Goal: Task Accomplishment & Management: Complete application form

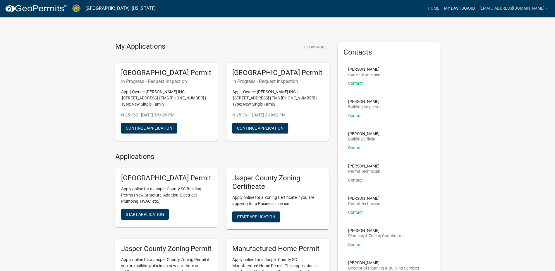
click at [465, 8] on link "My Dashboard" at bounding box center [459, 8] width 35 height 11
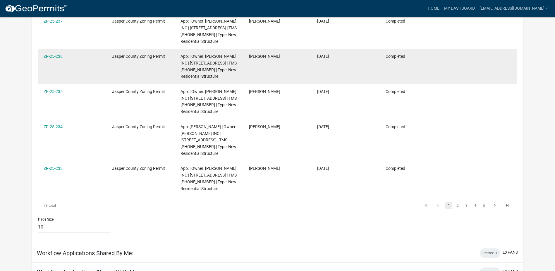
scroll to position [322, 0]
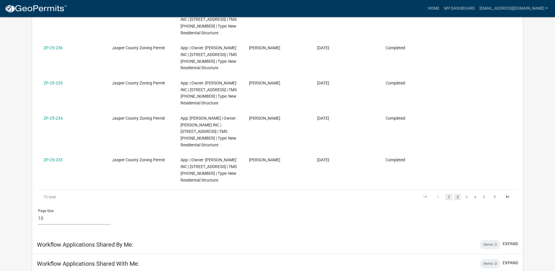
click at [459, 194] on link "2" at bounding box center [457, 197] width 7 height 6
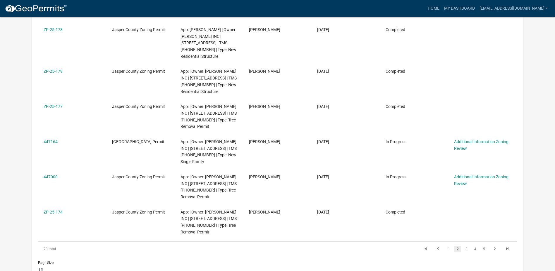
scroll to position [439, 0]
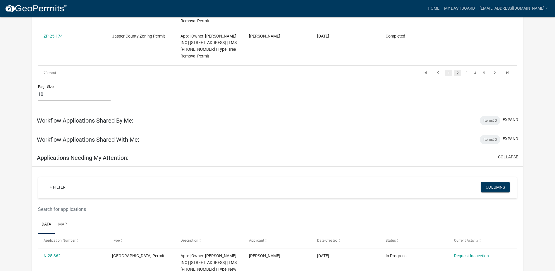
click at [447, 73] on link "1" at bounding box center [449, 73] width 7 height 6
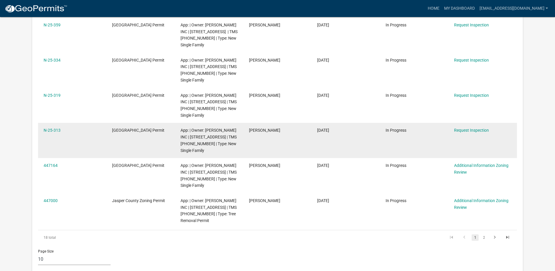
scroll to position [834, 0]
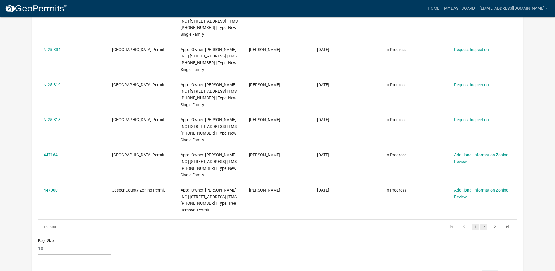
click at [484, 223] on link "2" at bounding box center [484, 226] width 7 height 6
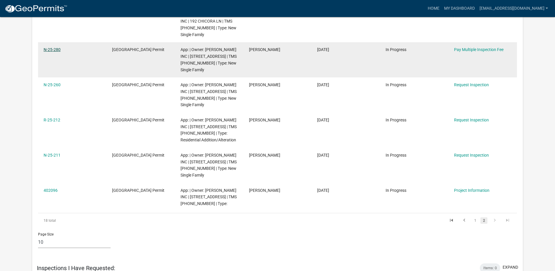
click at [52, 47] on link "N-25-280" at bounding box center [52, 49] width 17 height 5
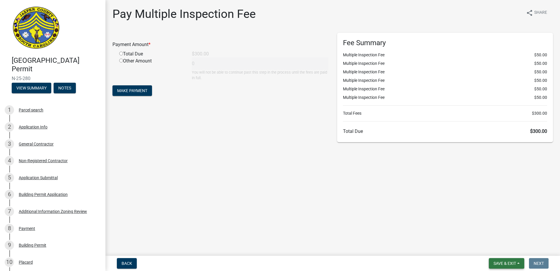
click at [505, 261] on span "Save & Exit" at bounding box center [504, 263] width 23 height 5
click at [505, 247] on button "Save & Exit" at bounding box center [500, 248] width 47 height 14
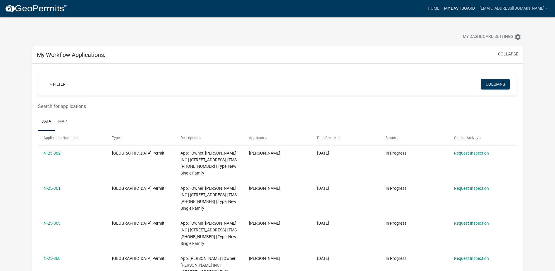
click at [478, 9] on link "My Dashboard" at bounding box center [459, 8] width 35 height 11
click at [442, 8] on link "Home" at bounding box center [434, 8] width 16 height 11
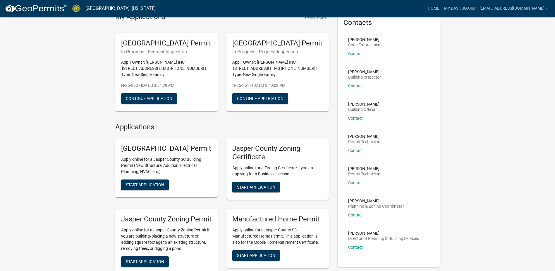
scroll to position [88, 0]
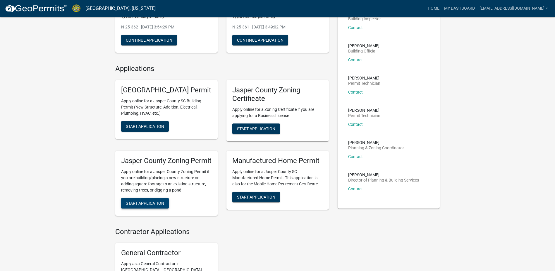
click at [138, 205] on span "Start Application" at bounding box center [145, 202] width 38 height 5
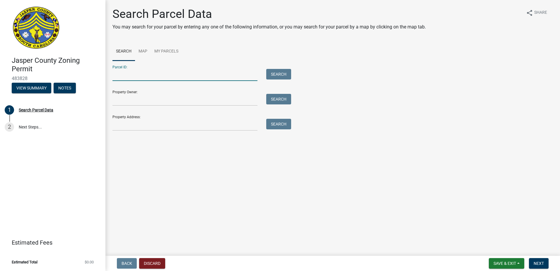
click at [186, 74] on input "Parcel ID:" at bounding box center [184, 75] width 145 height 12
click at [175, 73] on input "Parcel ID:" at bounding box center [184, 75] width 145 height 12
click at [175, 72] on input "[PHONE_NUMBER]" at bounding box center [184, 75] width 145 height 12
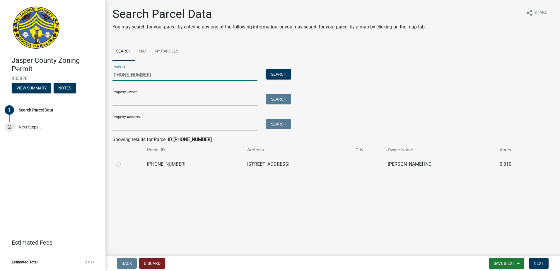
type input "[PHONE_NUMBER]"
click at [123, 160] on label at bounding box center [123, 160] width 0 height 0
click at [123, 163] on input "radio" at bounding box center [125, 162] width 4 height 4
radio input "true"
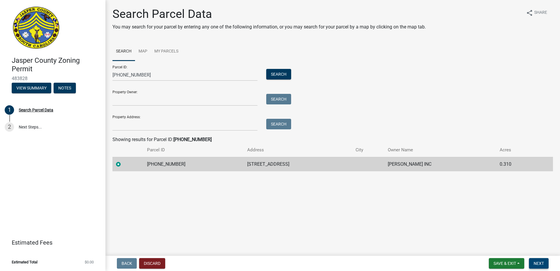
click at [537, 261] on span "Next" at bounding box center [538, 263] width 10 height 5
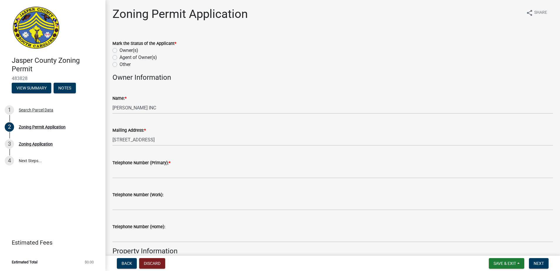
click at [119, 50] on label "Owner(s)" at bounding box center [128, 50] width 19 height 7
click at [119, 50] on input "Owner(s)" at bounding box center [121, 49] width 4 height 4
radio input "true"
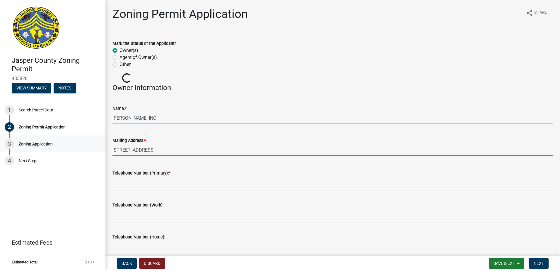
drag, startPoint x: 213, startPoint y: 148, endPoint x: 78, endPoint y: 136, distance: 135.2
click at [79, 136] on div "[GEOGRAPHIC_DATA] Zoning Permit 483828 View Summary Notes 1 Search Parcel Data …" at bounding box center [280, 135] width 560 height 271
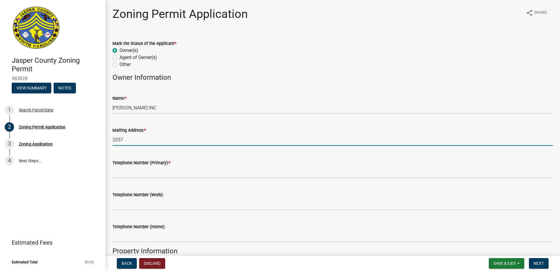
type input "[STREET_ADDRESS]"
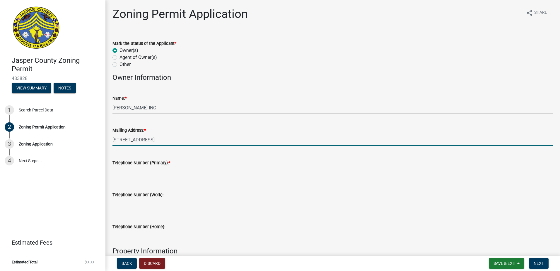
type input "8435407042"
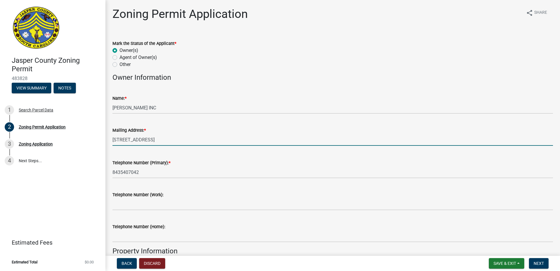
type input "Yemassee"
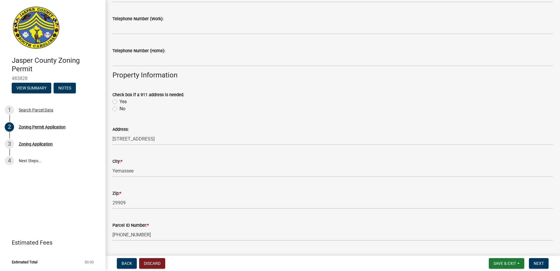
click at [119, 108] on label "No" at bounding box center [122, 108] width 6 height 7
click at [119, 108] on input "No" at bounding box center [121, 107] width 4 height 4
radio input "true"
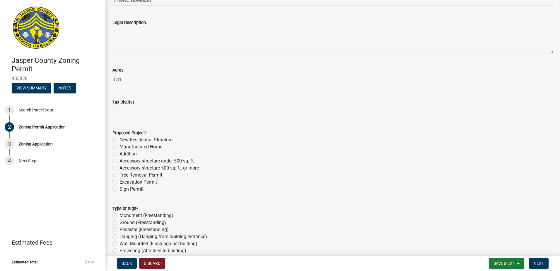
click at [161, 139] on label "New Residential Structure" at bounding box center [145, 139] width 53 height 7
click at [123, 139] on input "New Residential Structure" at bounding box center [121, 138] width 4 height 4
radio input "true"
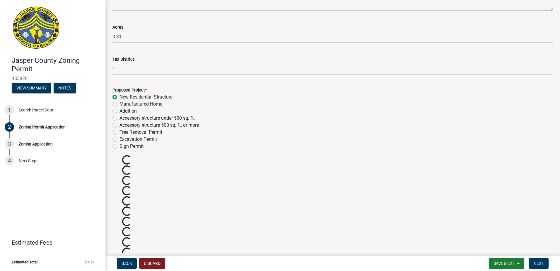
scroll to position [498, 0]
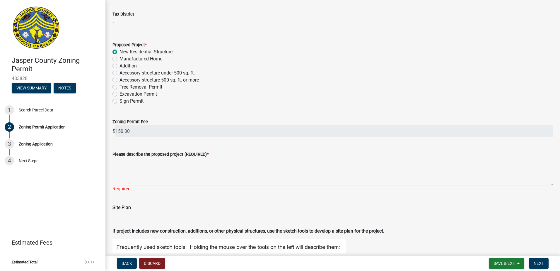
click at [172, 172] on textarea "Please describe the proposed project (REQUIRED) *" at bounding box center [332, 172] width 440 height 28
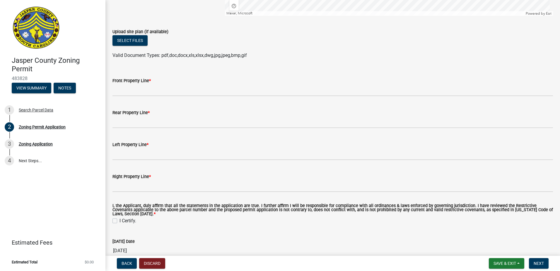
type textarea "new single family residence"
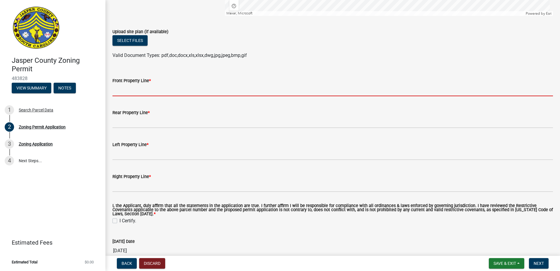
click at [160, 87] on input "Front Property Line *" at bounding box center [332, 90] width 440 height 12
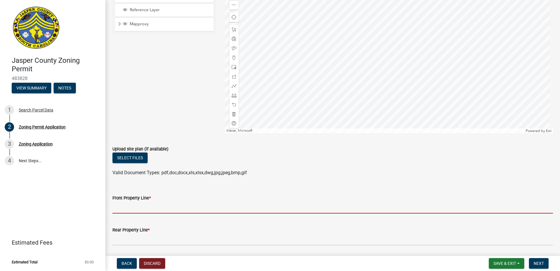
scroll to position [959, 0]
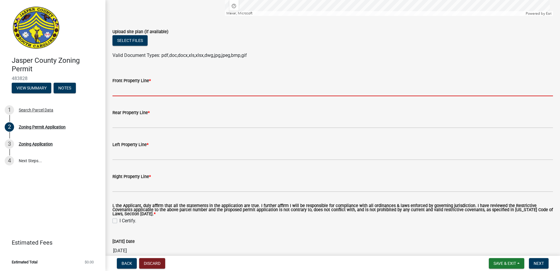
type input "35"
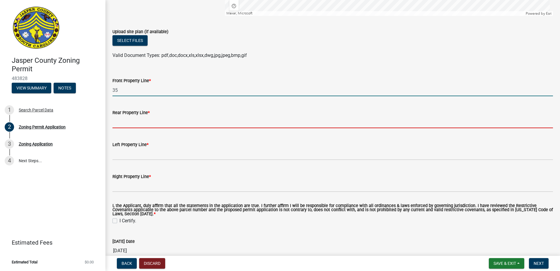
click at [141, 120] on input "Rear Property Line *" at bounding box center [332, 122] width 440 height 12
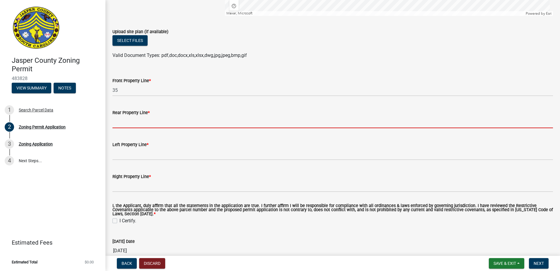
type input "20"
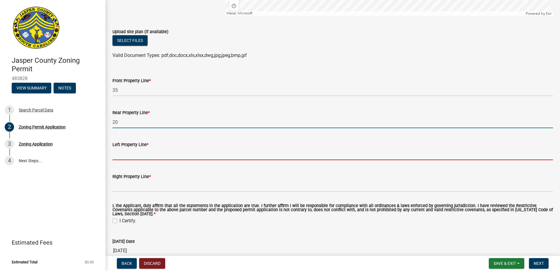
click at [133, 154] on input "Left Property Line *" at bounding box center [332, 154] width 440 height 12
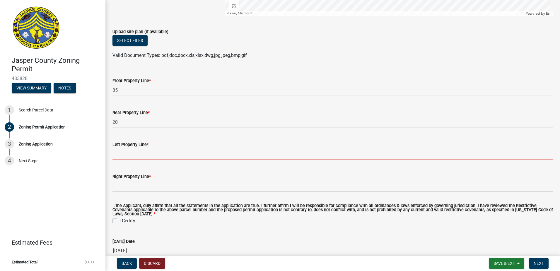
type input "10"
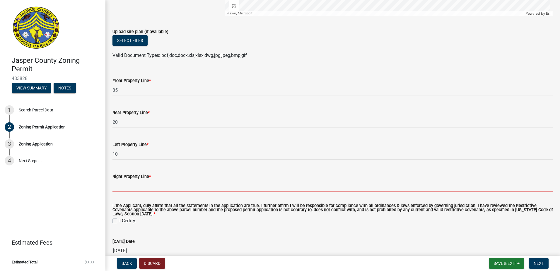
click at [133, 184] on input "Right Property Line *" at bounding box center [332, 186] width 440 height 12
type input "10"
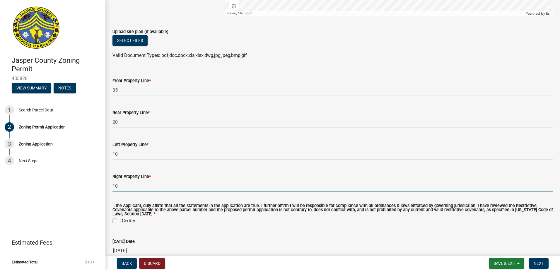
click at [119, 220] on label "I Certify." at bounding box center [127, 220] width 17 height 7
click at [119, 220] on input "I Certify." at bounding box center [121, 219] width 4 height 4
checkbox input "true"
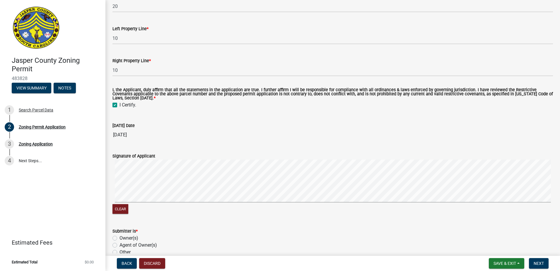
scroll to position [1113, 0]
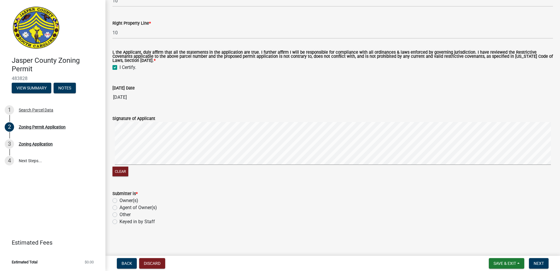
click at [131, 205] on label "Agent of Owner(s)" at bounding box center [137, 207] width 37 height 7
click at [123, 205] on input "Agent of Owner(s)" at bounding box center [121, 206] width 4 height 4
radio input "true"
click at [538, 262] on span "Next" at bounding box center [538, 263] width 10 height 5
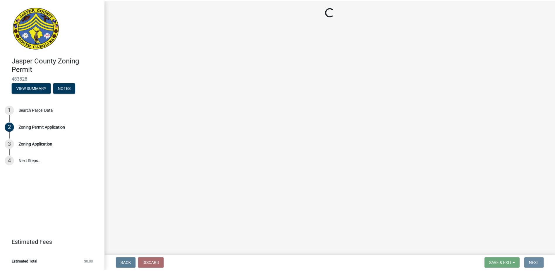
scroll to position [0, 0]
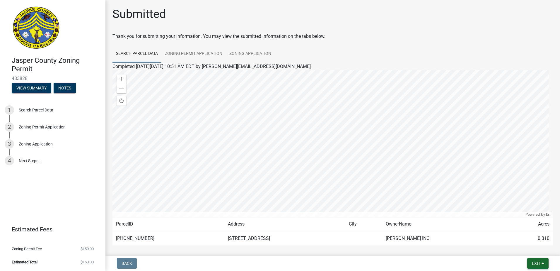
click at [545, 266] on button "Exit" at bounding box center [537, 263] width 21 height 11
click at [531, 249] on button "Save & Exit" at bounding box center [525, 248] width 47 height 14
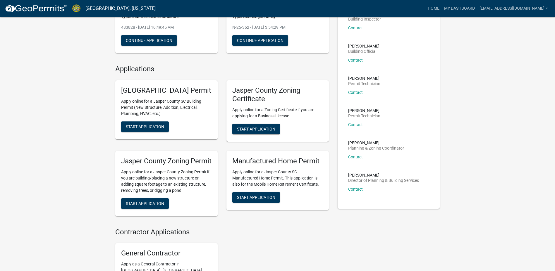
scroll to position [88, 0]
click at [146, 205] on span "Start Application" at bounding box center [145, 202] width 38 height 5
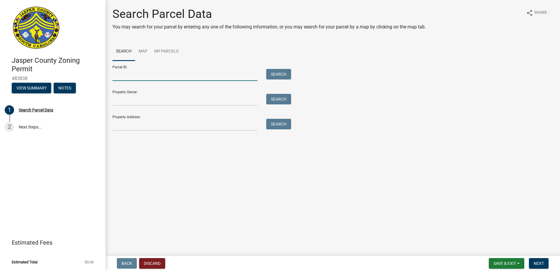
click at [140, 76] on input "Parcel ID:" at bounding box center [184, 75] width 145 height 12
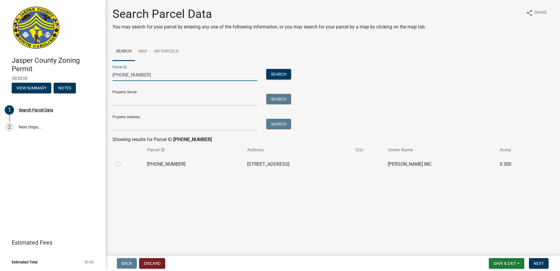
type input "[PHONE_NUMBER]"
click at [123, 160] on label at bounding box center [123, 160] width 0 height 0
click at [123, 163] on input "radio" at bounding box center [125, 162] width 4 height 4
radio input "true"
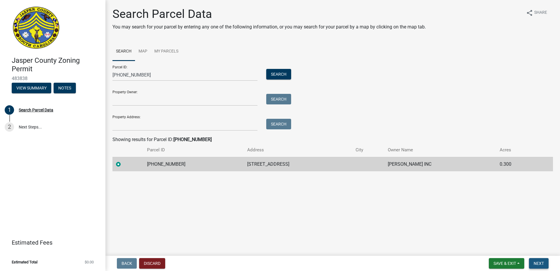
click at [543, 264] on span "Next" at bounding box center [538, 263] width 10 height 5
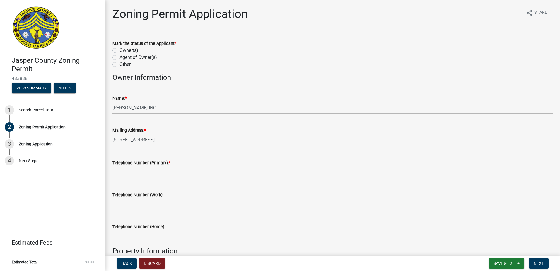
click at [119, 49] on label "Owner(s)" at bounding box center [128, 50] width 19 height 7
click at [119, 49] on input "Owner(s)" at bounding box center [121, 49] width 4 height 4
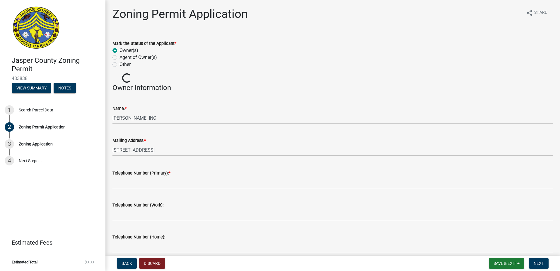
radio input "true"
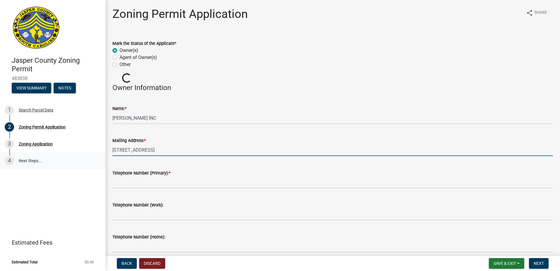
drag, startPoint x: 211, startPoint y: 148, endPoint x: 49, endPoint y: 160, distance: 162.3
click at [50, 160] on div "[GEOGRAPHIC_DATA] Zoning Permit 483838 View Summary Notes 1 Search Parcel Data …" at bounding box center [280, 135] width 560 height 271
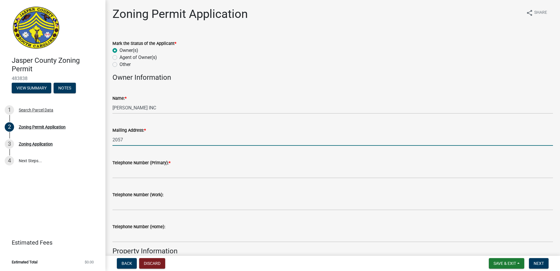
type input "[STREET_ADDRESS]"
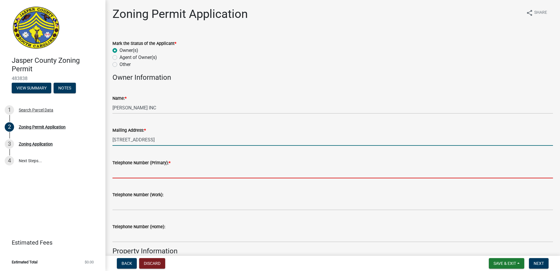
type input "8435407042"
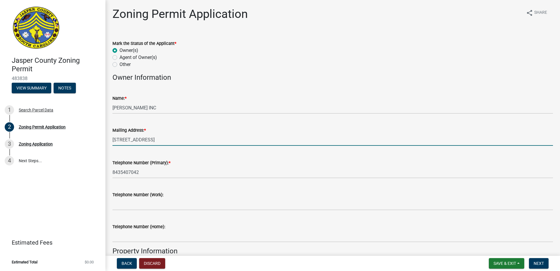
type input "Yemassee"
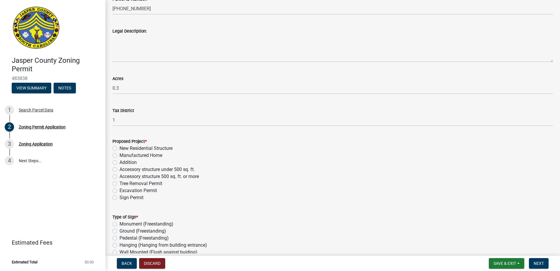
scroll to position [410, 0]
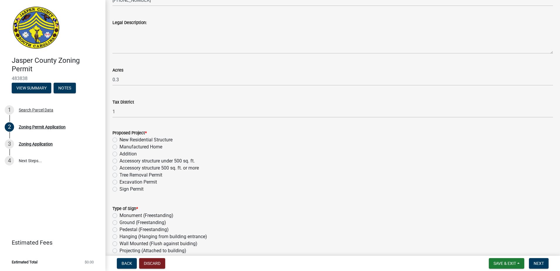
click at [129, 139] on label "New Residential Structure" at bounding box center [145, 139] width 53 height 7
click at [123, 139] on input "New Residential Structure" at bounding box center [121, 138] width 4 height 4
radio input "true"
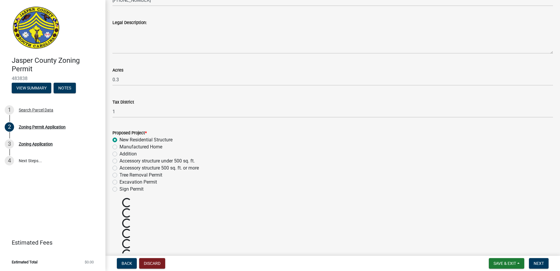
scroll to position [527, 0]
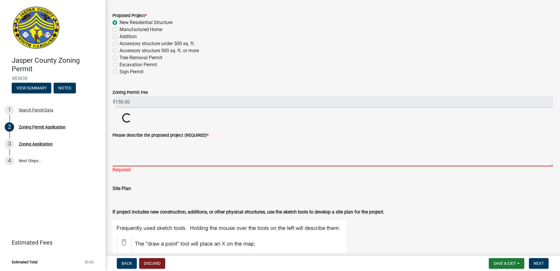
click at [154, 161] on textarea "Please describe the proposed project (REQUIRED) *" at bounding box center [332, 152] width 440 height 28
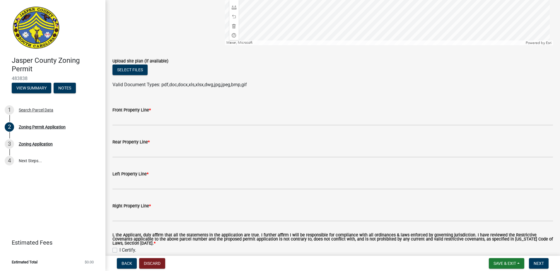
type textarea "new single family residence"
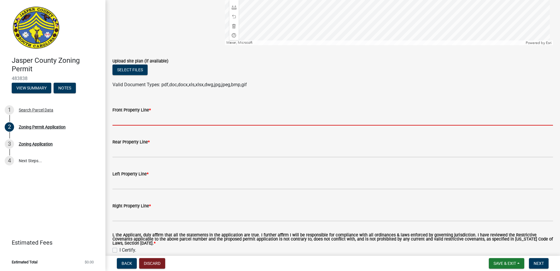
click at [146, 119] on input "Front Property Line *" at bounding box center [332, 119] width 440 height 12
type input "35"
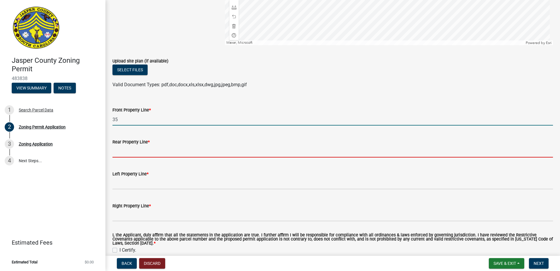
type input "20"
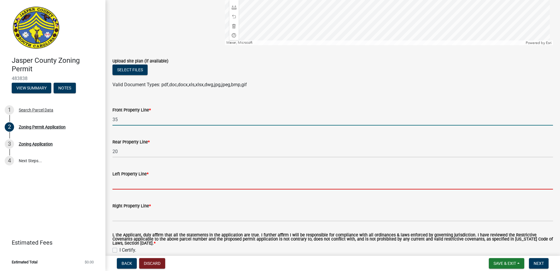
type input "10"
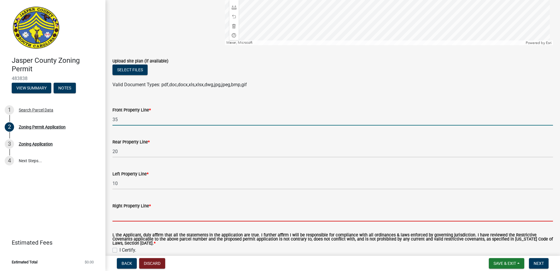
type input "10"
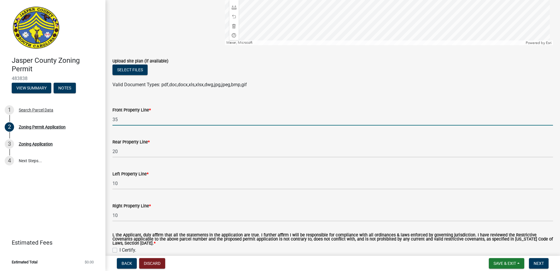
scroll to position [1076, 0]
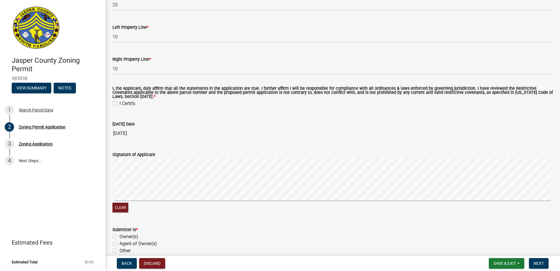
click at [119, 102] on label "I Certify." at bounding box center [127, 103] width 17 height 7
click at [119, 102] on input "I Certify." at bounding box center [121, 102] width 4 height 4
checkbox input "true"
drag, startPoint x: 142, startPoint y: 244, endPoint x: 234, endPoint y: 220, distance: 94.7
click at [142, 244] on label "Agent of Owner(s)" at bounding box center [137, 243] width 37 height 7
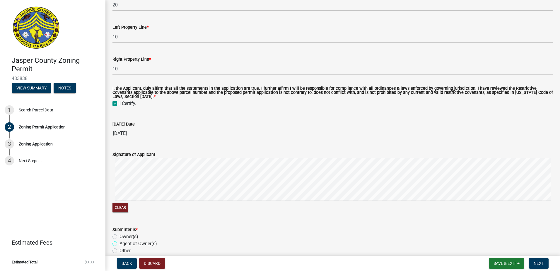
click at [123, 244] on input "Agent of Owner(s)" at bounding box center [121, 242] width 4 height 4
radio input "true"
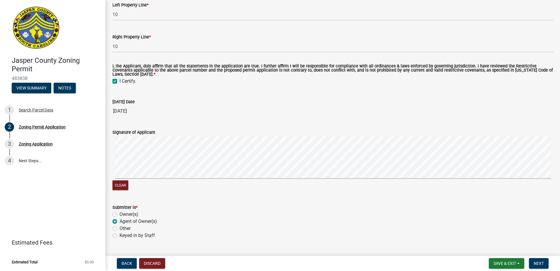
scroll to position [1113, 0]
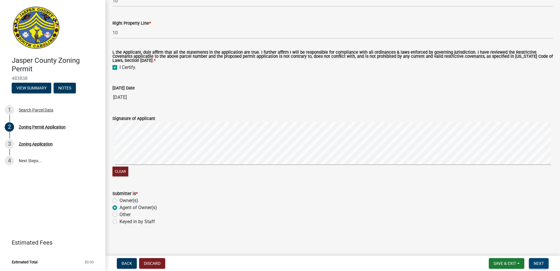
click at [540, 263] on span "Next" at bounding box center [538, 263] width 10 height 5
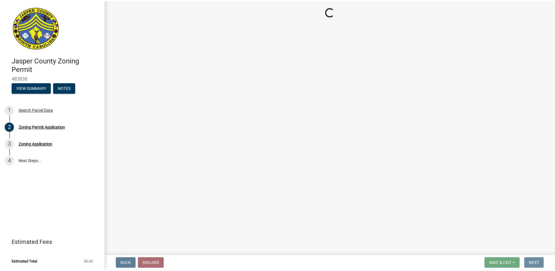
scroll to position [0, 0]
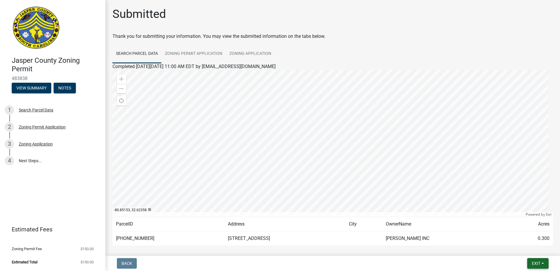
click at [538, 262] on span "Exit" at bounding box center [536, 263] width 8 height 5
click at [524, 249] on button "Save & Exit" at bounding box center [525, 248] width 47 height 14
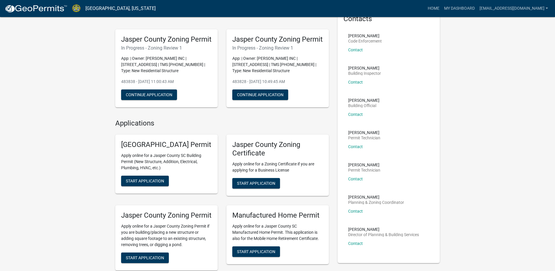
scroll to position [59, 0]
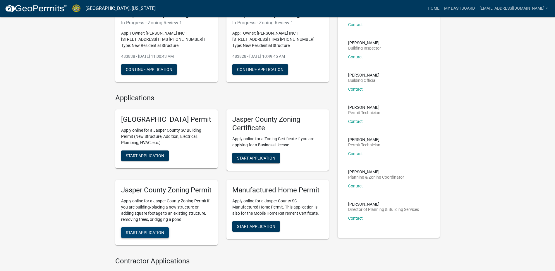
click at [155, 234] on span "Start Application" at bounding box center [145, 232] width 38 height 5
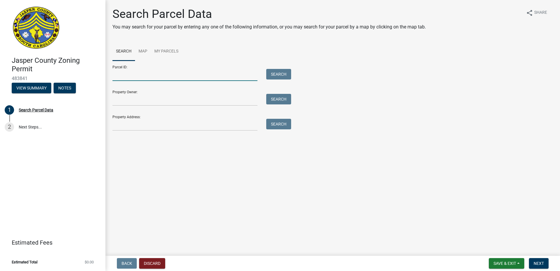
click at [137, 74] on input "Parcel ID:" at bounding box center [184, 75] width 145 height 12
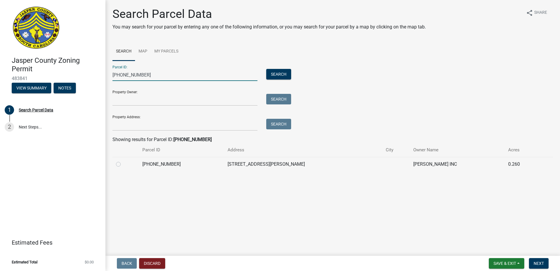
type input "[PHONE_NUMBER]"
click at [123, 160] on label at bounding box center [123, 160] width 0 height 0
click at [123, 164] on input "radio" at bounding box center [125, 162] width 4 height 4
radio input "true"
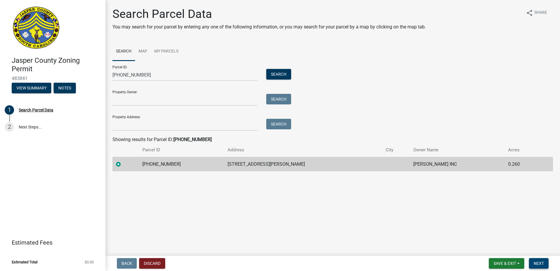
click at [531, 261] on button "Next" at bounding box center [539, 263] width 20 height 11
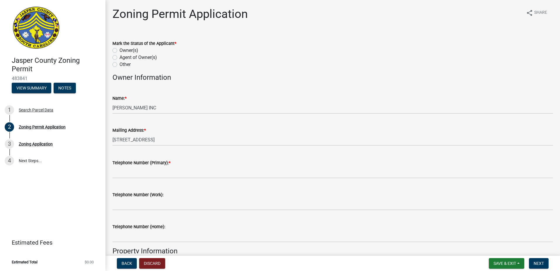
click at [119, 48] on label "Owner(s)" at bounding box center [128, 50] width 19 height 7
click at [119, 48] on input "Owner(s)" at bounding box center [121, 49] width 4 height 4
radio input "true"
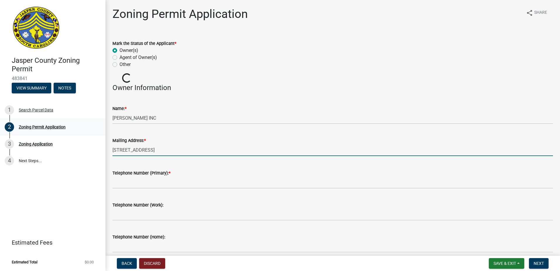
drag, startPoint x: 142, startPoint y: 158, endPoint x: 61, endPoint y: 132, distance: 84.6
click at [84, 146] on div "[GEOGRAPHIC_DATA] Zoning Permit 483841 View Summary Notes 1 Search Parcel Data …" at bounding box center [280, 135] width 560 height 271
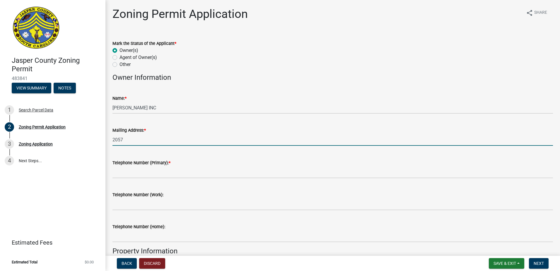
type input "[STREET_ADDRESS]"
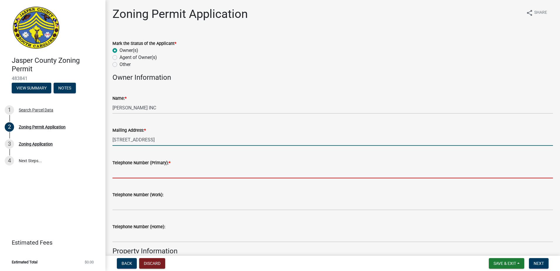
type input "8435407042"
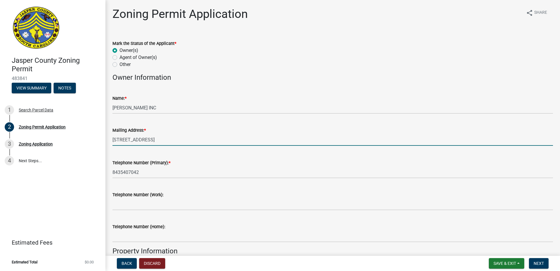
type input "Yemassee"
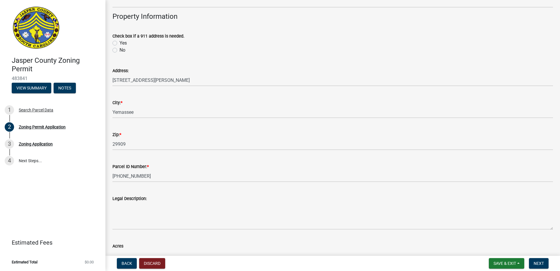
scroll to position [468, 0]
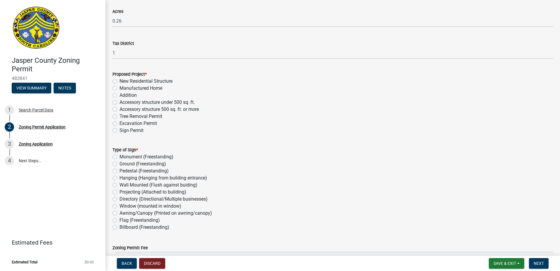
click at [119, 80] on label "New Residential Structure" at bounding box center [145, 81] width 53 height 7
click at [119, 80] on input "New Residential Structure" at bounding box center [121, 80] width 4 height 4
radio input "true"
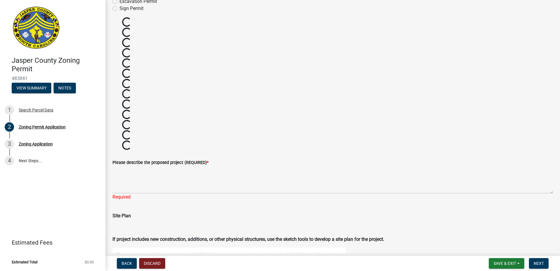
scroll to position [644, 0]
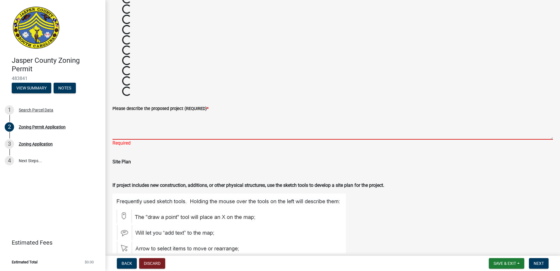
click at [167, 130] on textarea "Please describe the proposed project (REQUIRED) *" at bounding box center [332, 126] width 440 height 28
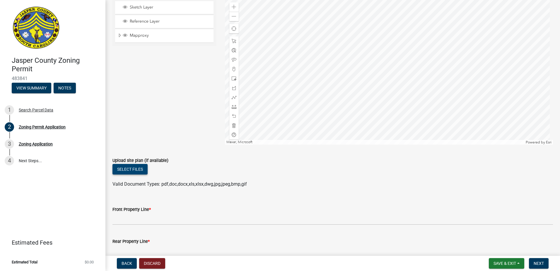
scroll to position [868, 0]
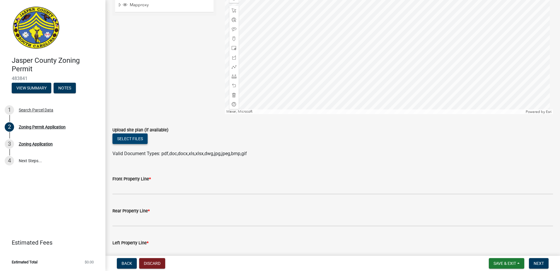
type textarea "new single family residence"
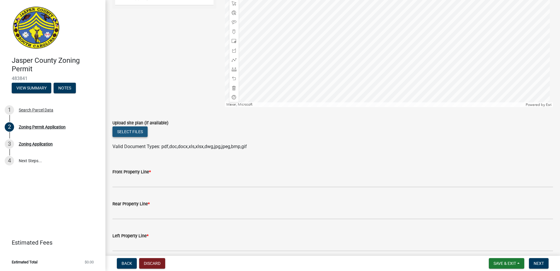
click at [128, 137] on button "Select files" at bounding box center [129, 131] width 35 height 11
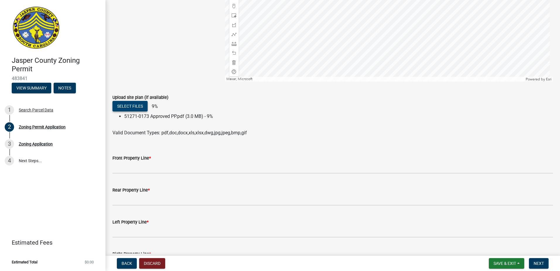
scroll to position [978, 0]
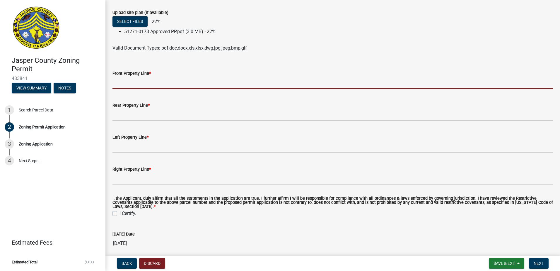
click at [139, 83] on input "Front Property Line *" at bounding box center [332, 83] width 440 height 12
type input "35"
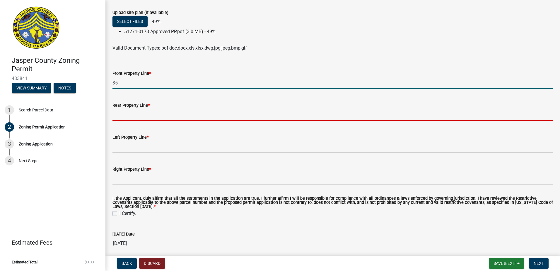
type input "20"
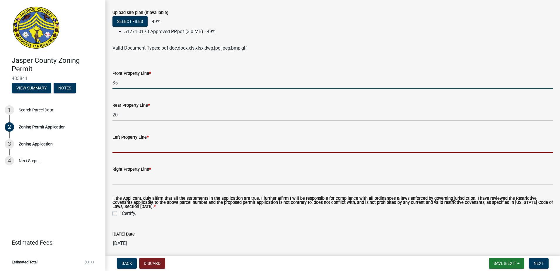
type input "10"
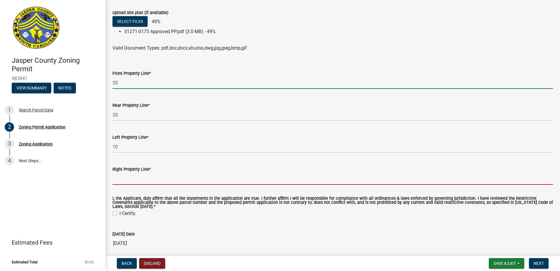
type input "10"
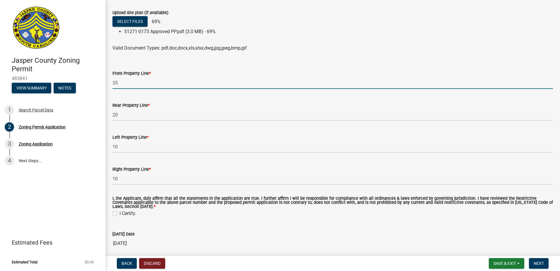
scroll to position [1095, 0]
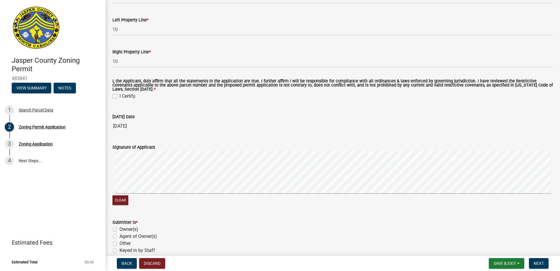
click at [119, 96] on label "I Certify." at bounding box center [127, 96] width 17 height 7
click at [119, 96] on input "I Certify." at bounding box center [121, 95] width 4 height 4
checkbox input "true"
click at [555, 163] on main "Zoning Permit Application share Share Mark the Status of the Applicant * Owner(…" at bounding box center [332, 126] width 454 height 253
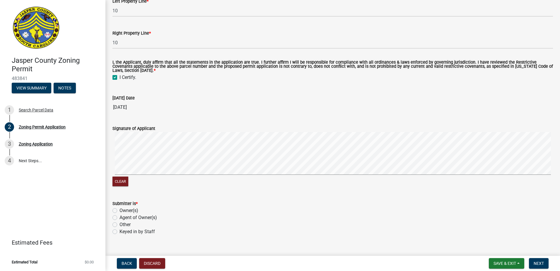
scroll to position [1134, 0]
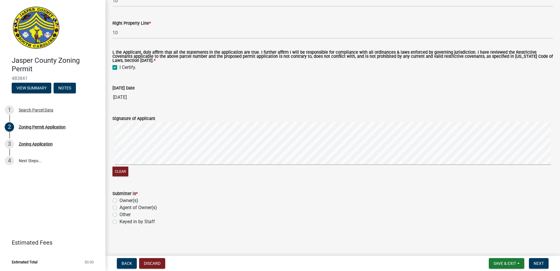
click at [133, 207] on label "Agent of Owner(s)" at bounding box center [137, 207] width 37 height 7
click at [123, 207] on input "Agent of Owner(s)" at bounding box center [121, 206] width 4 height 4
radio input "true"
click at [540, 263] on span "Next" at bounding box center [538, 263] width 10 height 5
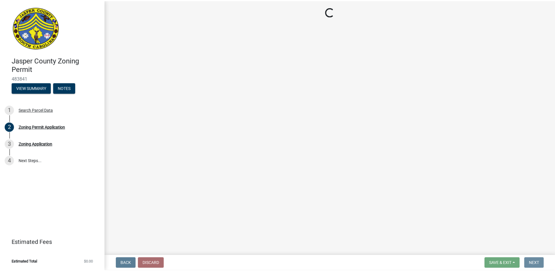
scroll to position [0, 0]
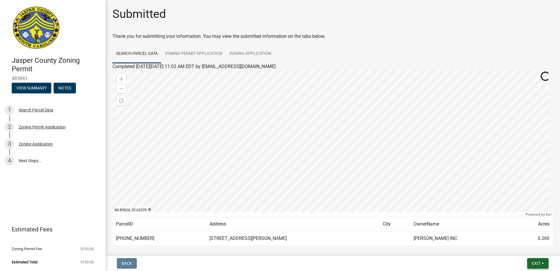
click at [536, 261] on span "Exit" at bounding box center [536, 263] width 8 height 5
click at [527, 249] on button "Save & Exit" at bounding box center [525, 248] width 47 height 14
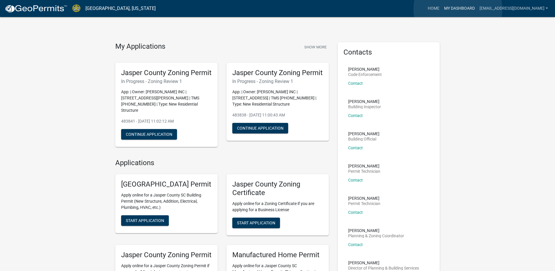
click at [458, 9] on link "My Dashboard" at bounding box center [459, 8] width 35 height 11
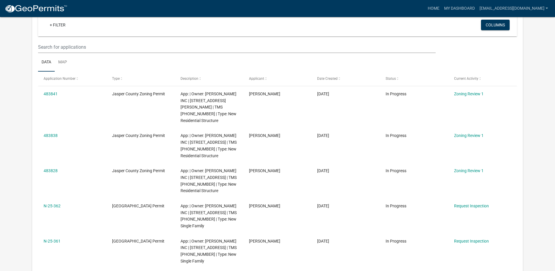
scroll to position [59, 0]
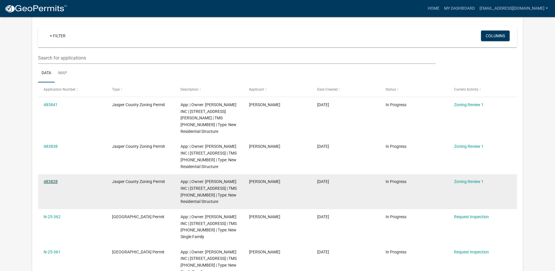
click at [51, 179] on link "483828" at bounding box center [51, 181] width 14 height 5
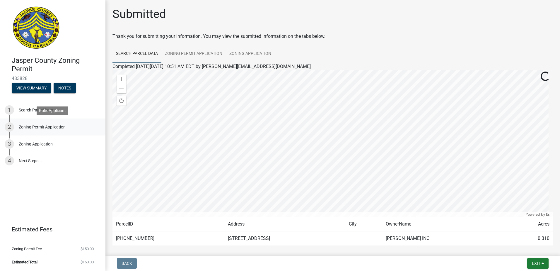
click at [48, 126] on div "Zoning Permit Application" at bounding box center [42, 127] width 47 height 4
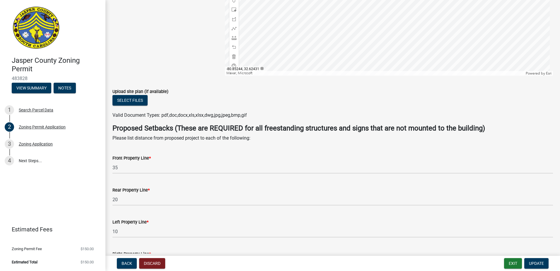
scroll to position [966, 0]
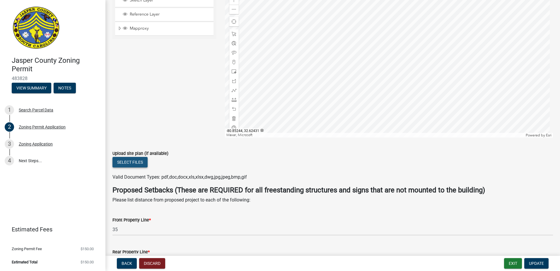
click at [133, 160] on button "Select files" at bounding box center [129, 162] width 35 height 11
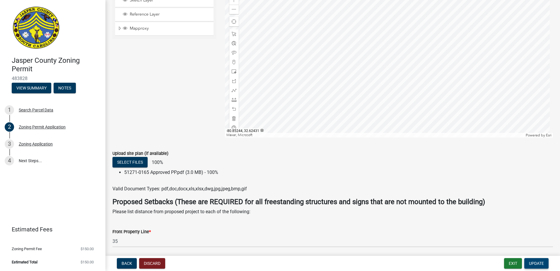
click at [540, 263] on span "Update" at bounding box center [536, 263] width 15 height 5
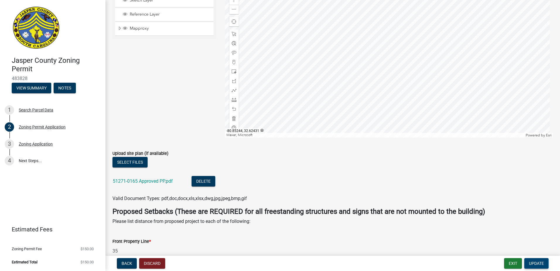
click at [541, 263] on span "Update" at bounding box center [536, 263] width 15 height 5
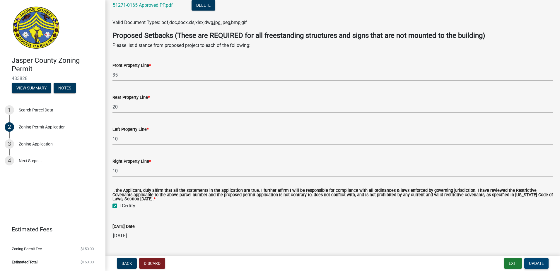
scroll to position [1299, 0]
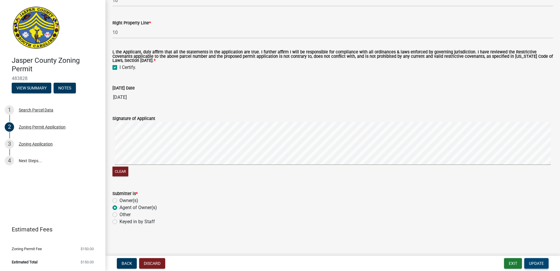
click at [536, 259] on button "Update" at bounding box center [536, 263] width 24 height 11
click at [513, 264] on button "Exit" at bounding box center [513, 263] width 18 height 11
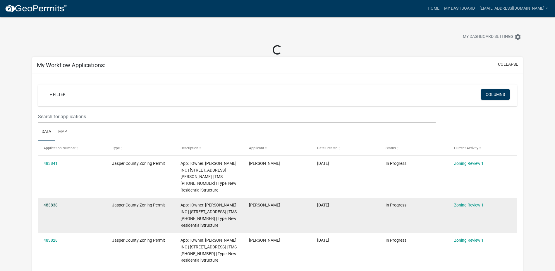
click at [56, 202] on link "483838" at bounding box center [51, 204] width 14 height 5
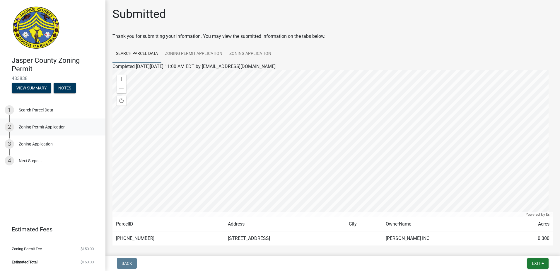
click at [58, 125] on div "Zoning Permit Application" at bounding box center [42, 127] width 47 height 4
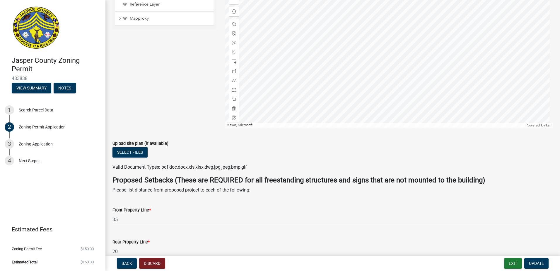
scroll to position [1025, 0]
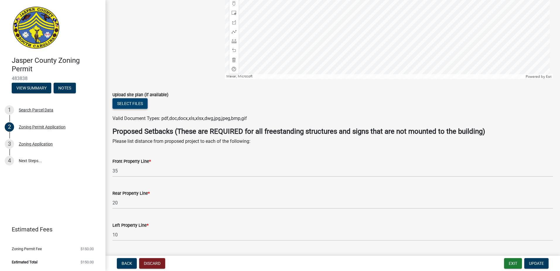
click at [138, 102] on button "Select files" at bounding box center [129, 103] width 35 height 11
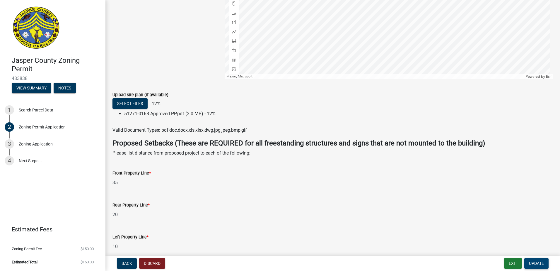
click at [541, 261] on span "Update" at bounding box center [536, 263] width 15 height 5
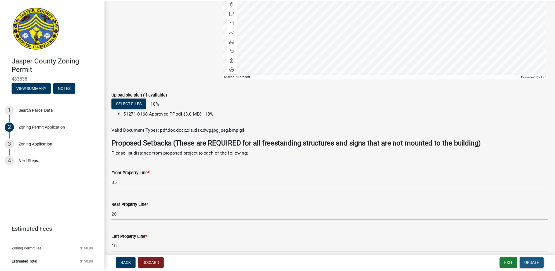
scroll to position [1043, 0]
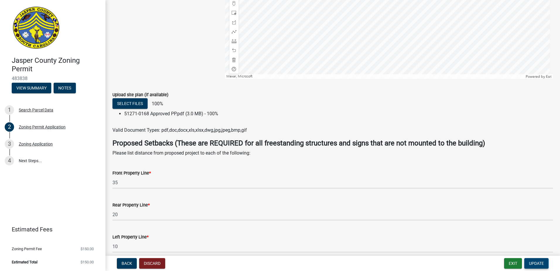
click at [535, 261] on span "Update" at bounding box center [536, 263] width 15 height 5
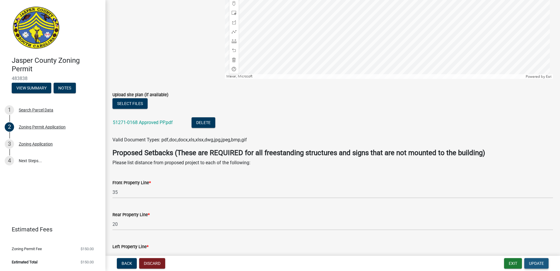
click at [542, 261] on span "Update" at bounding box center [536, 263] width 15 height 5
click at [512, 262] on button "Exit" at bounding box center [513, 263] width 18 height 11
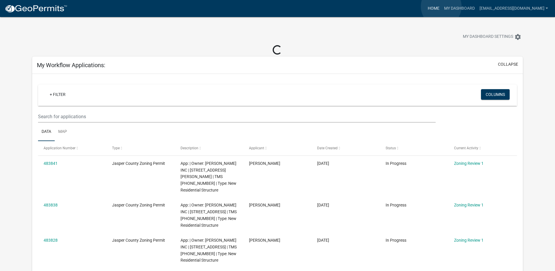
click at [442, 6] on link "Home" at bounding box center [434, 8] width 16 height 11
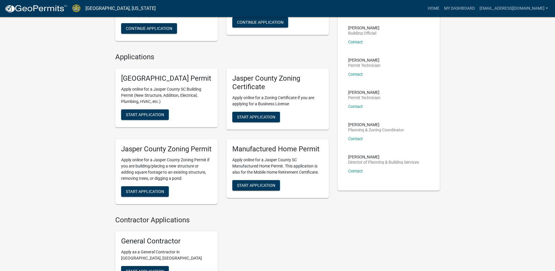
scroll to position [117, 0]
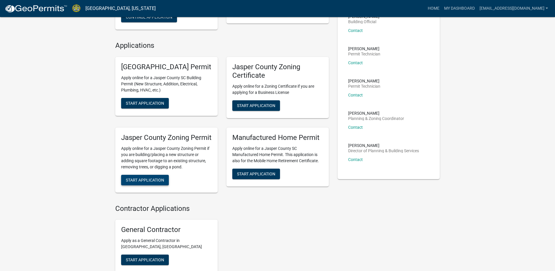
click at [144, 182] on span "Start Application" at bounding box center [145, 179] width 38 height 5
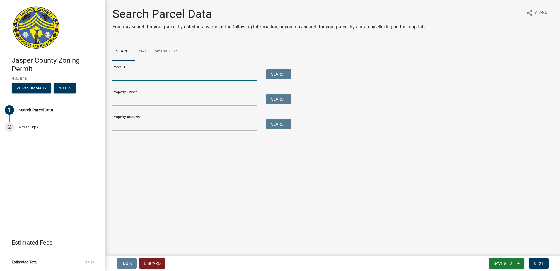
click at [117, 69] on input "Parcel ID:" at bounding box center [184, 75] width 145 height 12
type input "[PHONE_NUMBER]"
drag, startPoint x: 273, startPoint y: 72, endPoint x: 263, endPoint y: 83, distance: 14.9
click at [273, 72] on button "Search" at bounding box center [278, 74] width 25 height 11
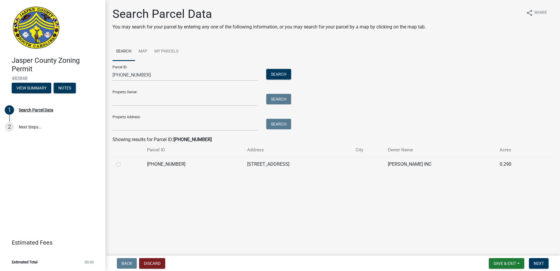
click at [123, 160] on label at bounding box center [123, 160] width 0 height 0
click at [123, 164] on input "radio" at bounding box center [125, 162] width 4 height 4
radio input "true"
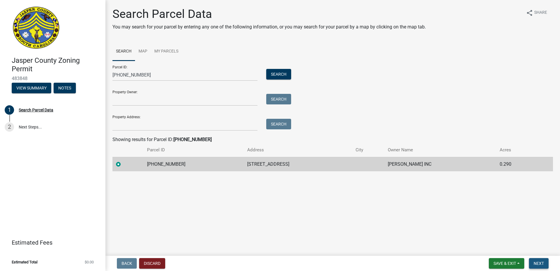
click at [542, 264] on span "Next" at bounding box center [538, 263] width 10 height 5
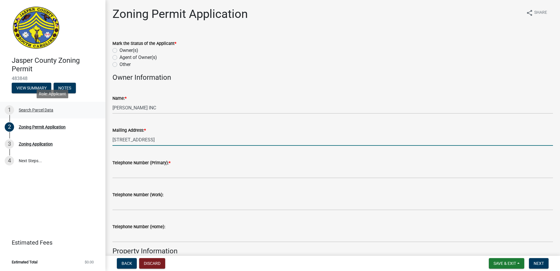
drag, startPoint x: 17, startPoint y: 115, endPoint x: 1, endPoint y: 106, distance: 18.5
click at [8, 111] on div "[GEOGRAPHIC_DATA] Zoning Permit 483848 View Summary Notes 1 Search Parcel Data …" at bounding box center [280, 135] width 560 height 271
type input "[STREET_ADDRESS]"
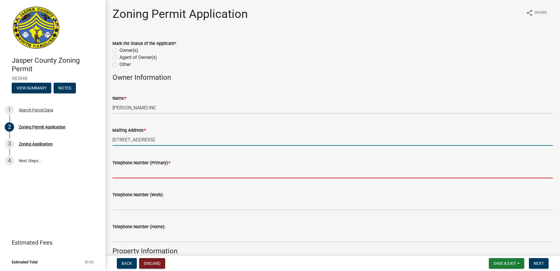
type input "8435407042"
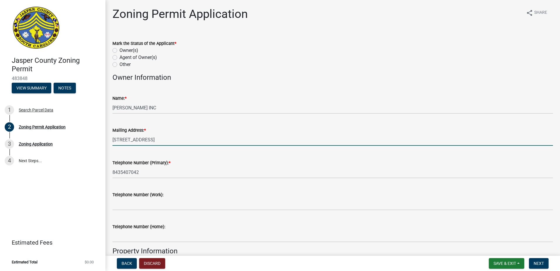
type input "Yemassee"
click at [118, 51] on div "Owner(s)" at bounding box center [332, 50] width 440 height 7
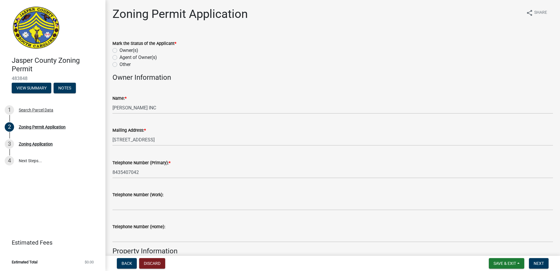
click at [119, 51] on label "Owner(s)" at bounding box center [128, 50] width 19 height 7
click at [119, 51] on input "Owner(s)" at bounding box center [121, 49] width 4 height 4
radio input "true"
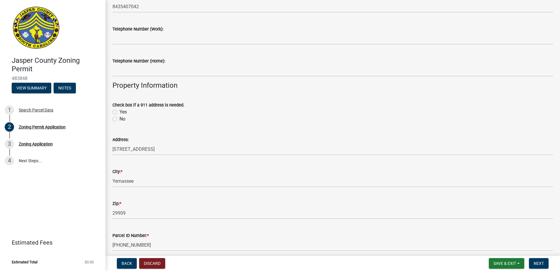
scroll to position [205, 0]
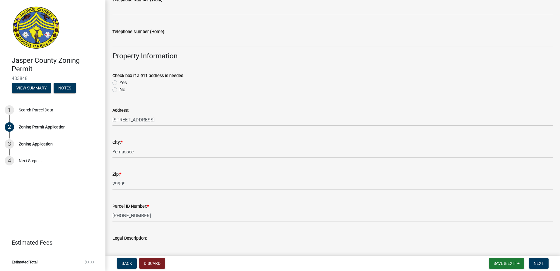
click at [119, 89] on label "No" at bounding box center [122, 89] width 6 height 7
click at [119, 89] on input "No" at bounding box center [121, 88] width 4 height 4
radio input "true"
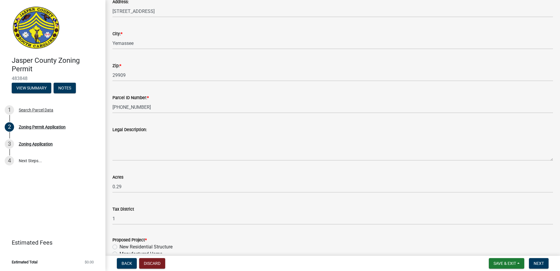
scroll to position [341, 0]
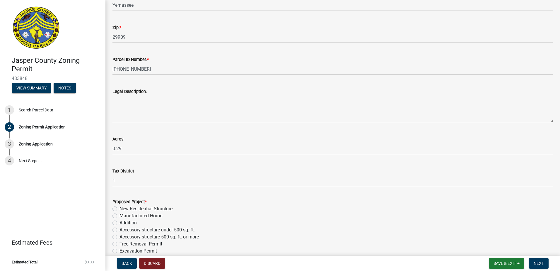
click at [119, 208] on label "New Residential Structure" at bounding box center [145, 208] width 53 height 7
click at [119, 208] on input "New Residential Structure" at bounding box center [121, 207] width 4 height 4
radio input "true"
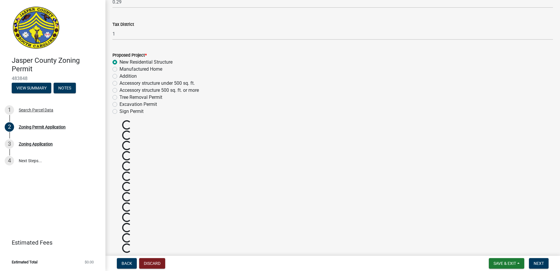
scroll to position [663, 0]
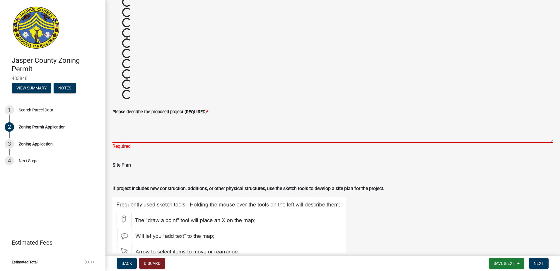
click at [159, 130] on textarea "Please describe the proposed project (REQUIRED) *" at bounding box center [332, 129] width 440 height 28
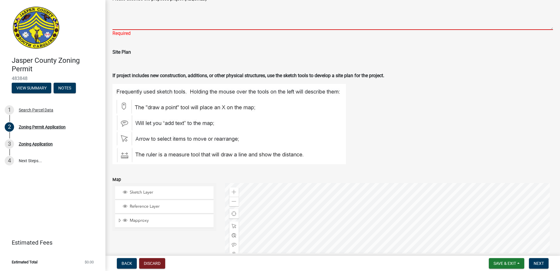
scroll to position [643, 0]
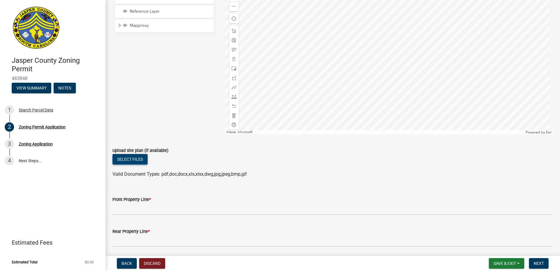
type textarea "new single family residence"
click at [135, 159] on button "Select files" at bounding box center [129, 159] width 35 height 11
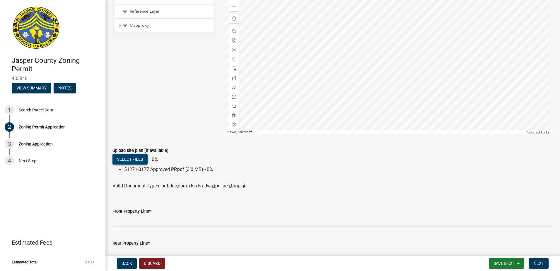
scroll to position [958, 0]
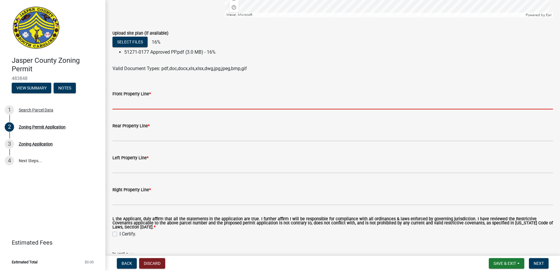
click at [128, 106] on input "Front Property Line *" at bounding box center [332, 103] width 440 height 12
type input "35"
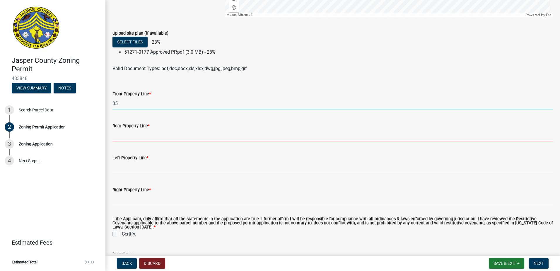
type input "20"
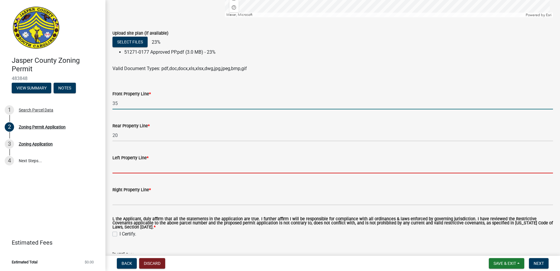
type input "10"
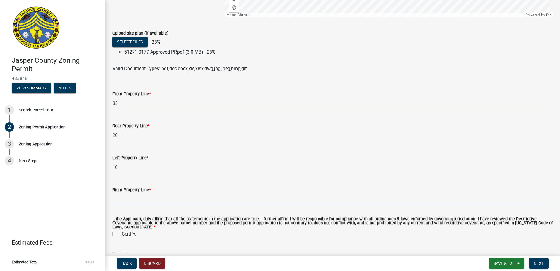
type input "10"
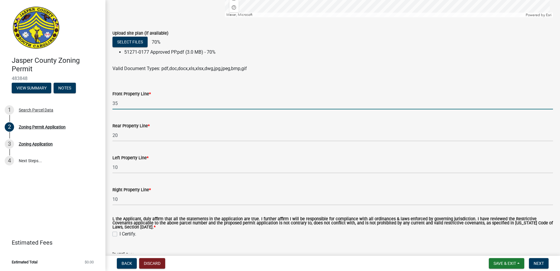
click at [119, 235] on label "I Certify." at bounding box center [127, 233] width 17 height 7
click at [119, 234] on input "I Certify." at bounding box center [121, 232] width 4 height 4
checkbox input "true"
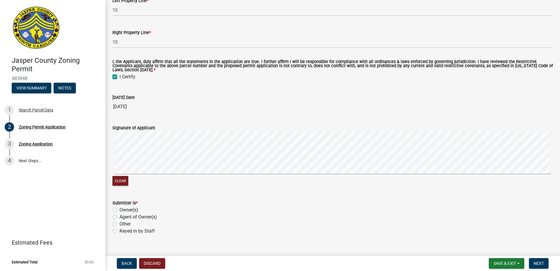
scroll to position [1134, 0]
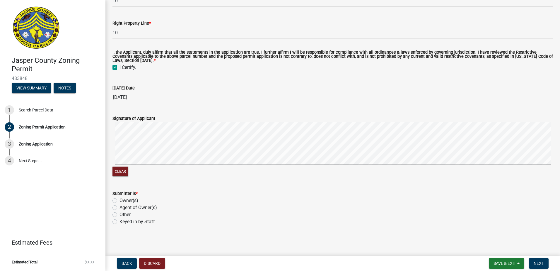
drag, startPoint x: 124, startPoint y: 209, endPoint x: 131, endPoint y: 211, distance: 7.0
click at [125, 209] on label "Agent of Owner(s)" at bounding box center [137, 207] width 37 height 7
click at [123, 208] on input "Agent of Owner(s)" at bounding box center [121, 206] width 4 height 4
radio input "true"
click at [539, 263] on span "Next" at bounding box center [538, 263] width 10 height 5
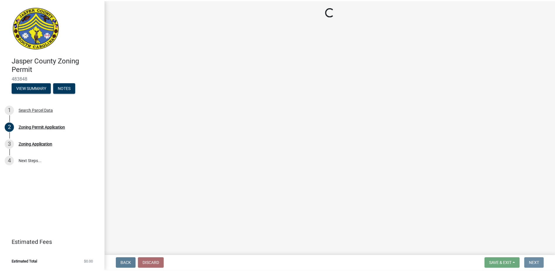
scroll to position [0, 0]
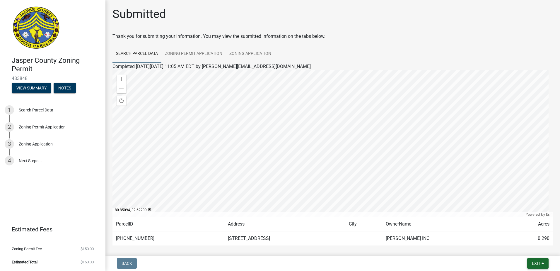
click at [532, 263] on span "Exit" at bounding box center [536, 263] width 8 height 5
click at [524, 249] on button "Save & Exit" at bounding box center [525, 248] width 47 height 14
